Goal: Navigation & Orientation: Find specific page/section

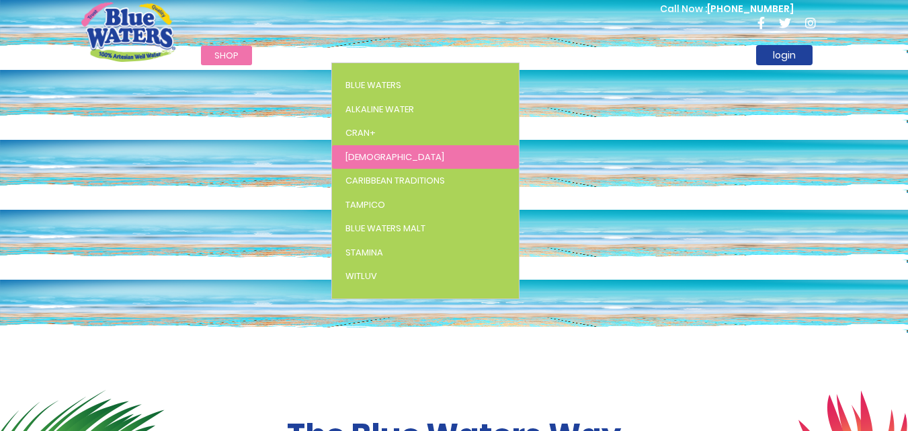
click at [353, 154] on span "[DEMOGRAPHIC_DATA]" at bounding box center [394, 156] width 99 height 13
